Goal: Information Seeking & Learning: Learn about a topic

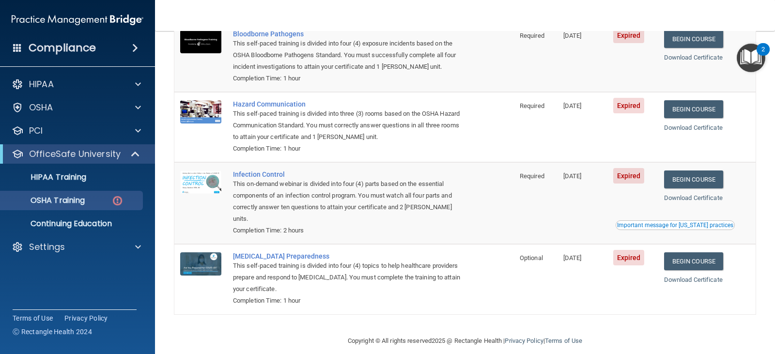
scroll to position [115, 0]
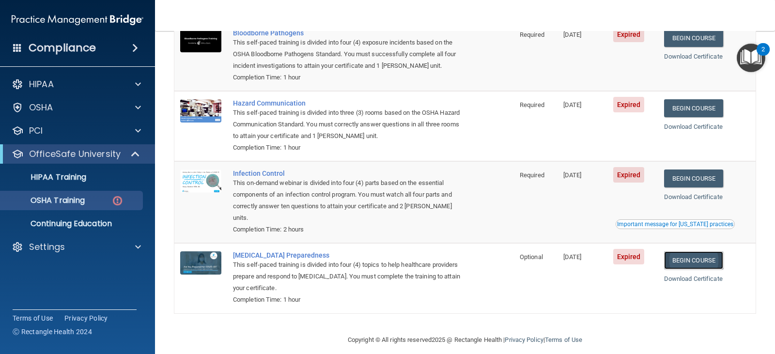
click at [703, 254] on link "Begin Course" at bounding box center [693, 260] width 59 height 18
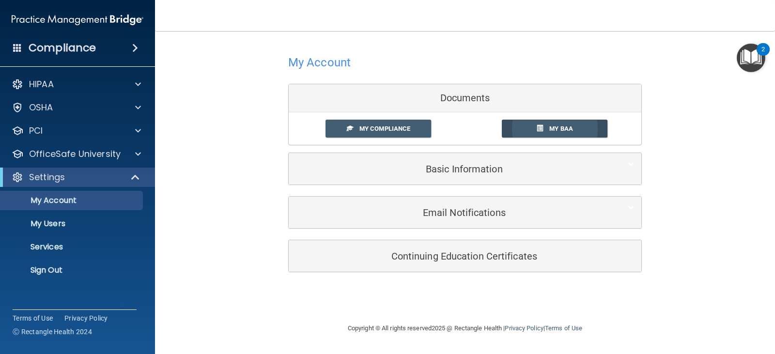
click at [538, 124] on link "My BAA" at bounding box center [555, 129] width 106 height 18
click at [52, 114] on div "OSHA" at bounding box center [77, 107] width 155 height 19
click at [63, 108] on div "OSHA" at bounding box center [64, 108] width 120 height 12
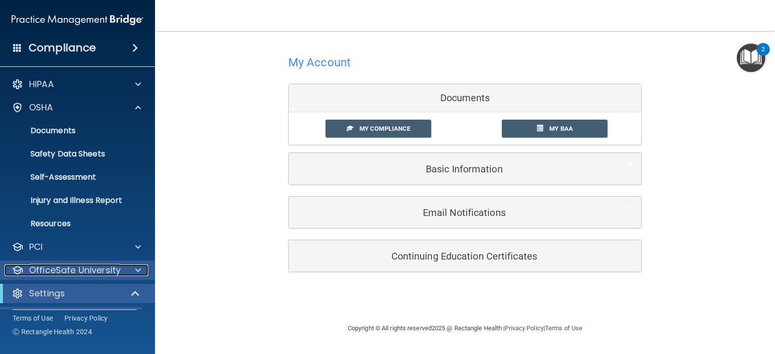
click at [112, 274] on p "OfficeSafe University" at bounding box center [75, 270] width 92 height 12
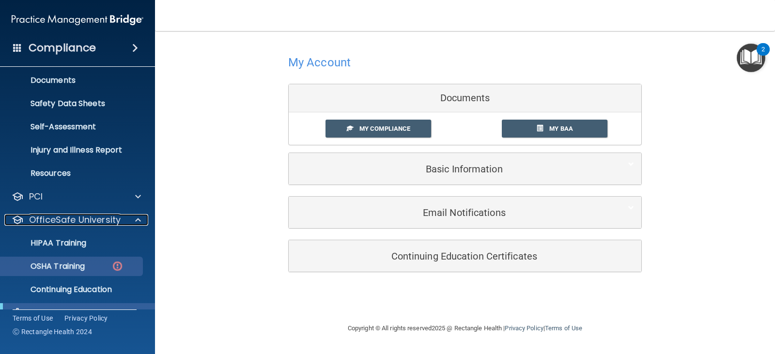
scroll to position [97, 0]
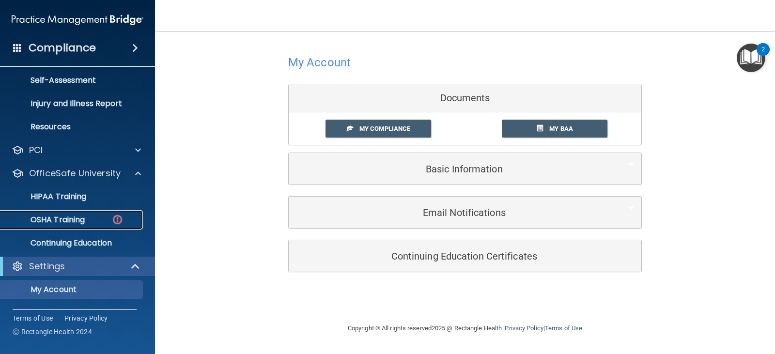
click at [79, 225] on p "OSHA Training" at bounding box center [45, 220] width 78 height 10
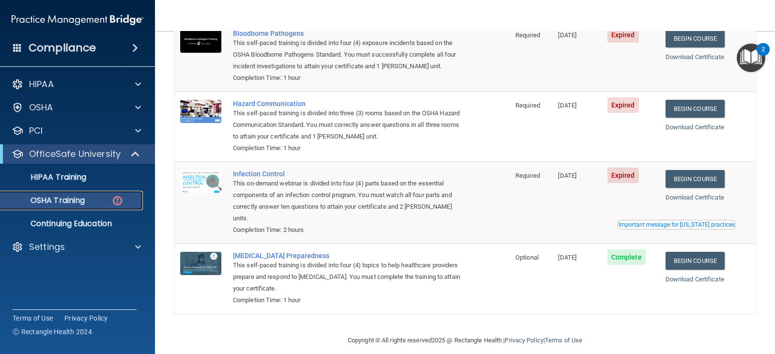
scroll to position [115, 0]
click at [677, 182] on link "Begin Course" at bounding box center [694, 178] width 59 height 18
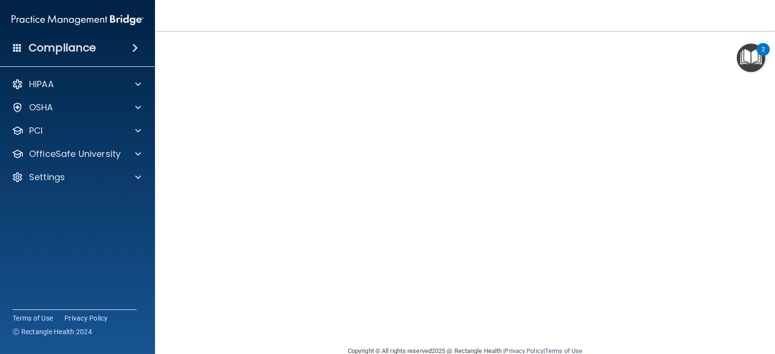
scroll to position [48, 0]
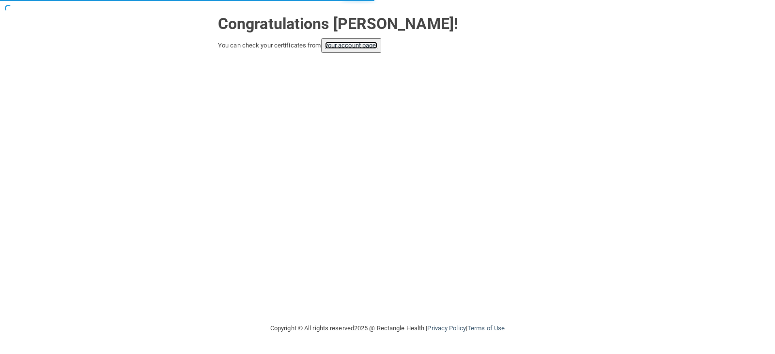
click at [363, 46] on link "your account page!" at bounding box center [351, 45] width 53 height 7
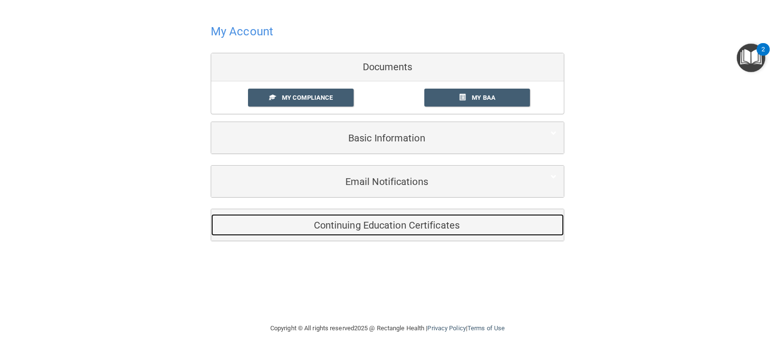
click at [411, 223] on h5 "Continuing Education Certificates" at bounding box center [372, 225] width 308 height 11
